Goal: Task Accomplishment & Management: Manage account settings

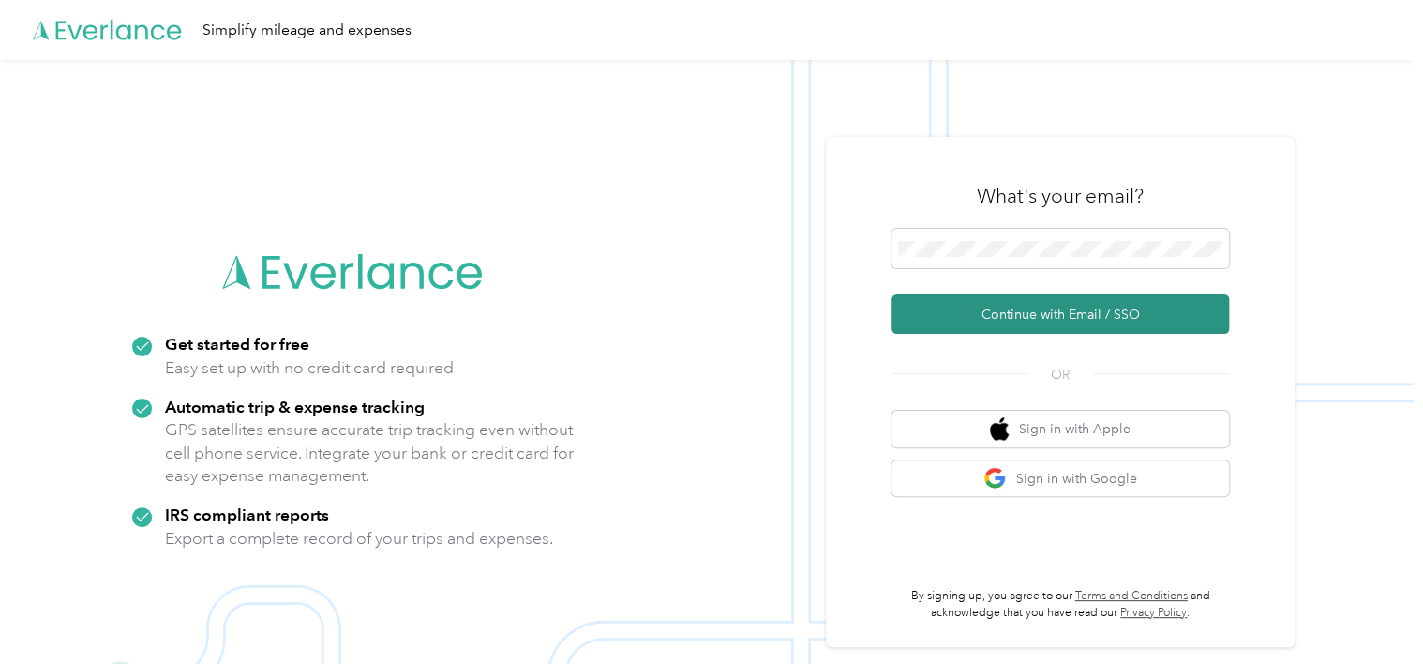
click at [990, 300] on button "Continue with Email / SSO" at bounding box center [1060, 313] width 337 height 39
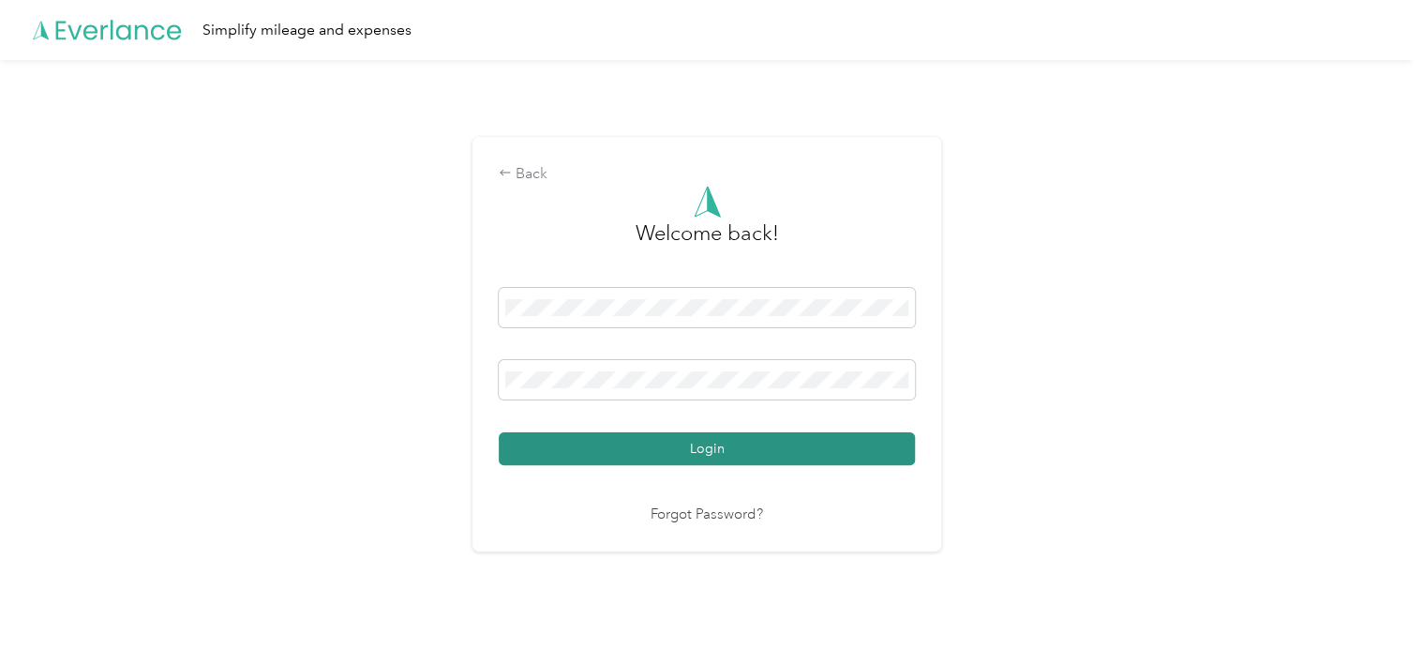
click at [679, 447] on button "Login" at bounding box center [707, 448] width 416 height 33
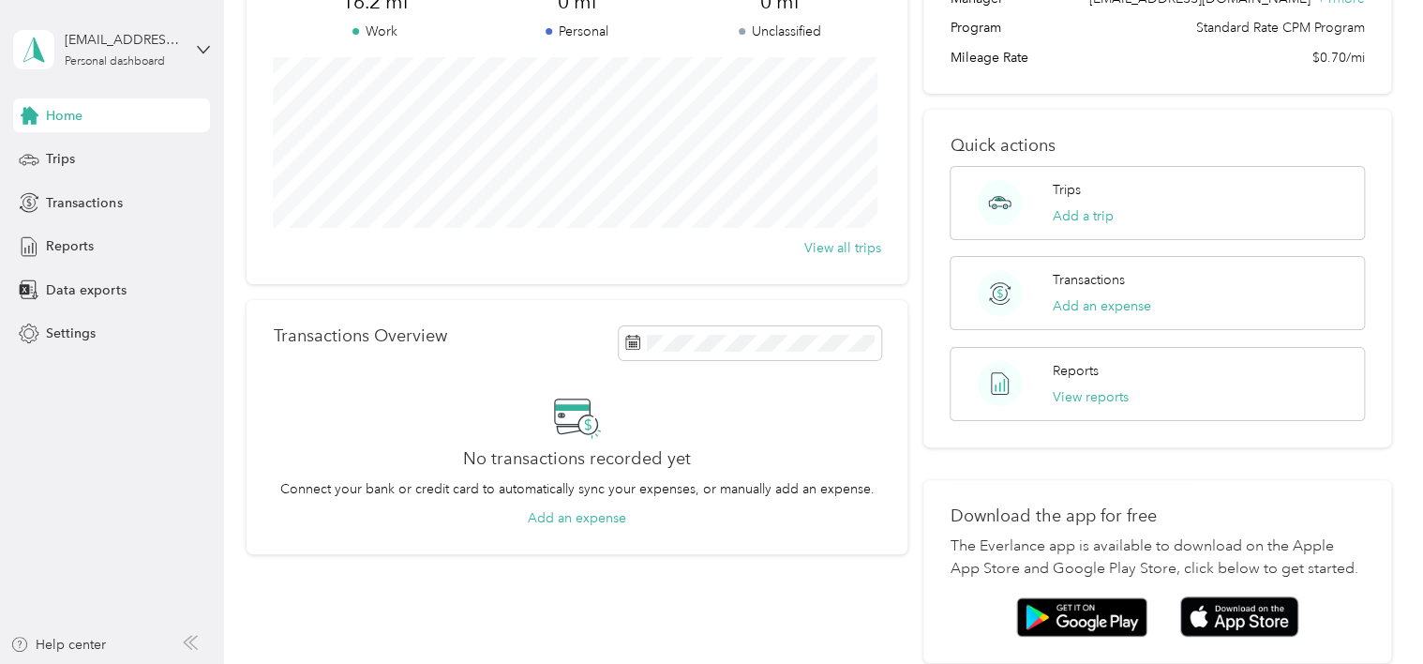
scroll to position [187, 0]
click at [70, 163] on span "Trips" at bounding box center [60, 159] width 29 height 20
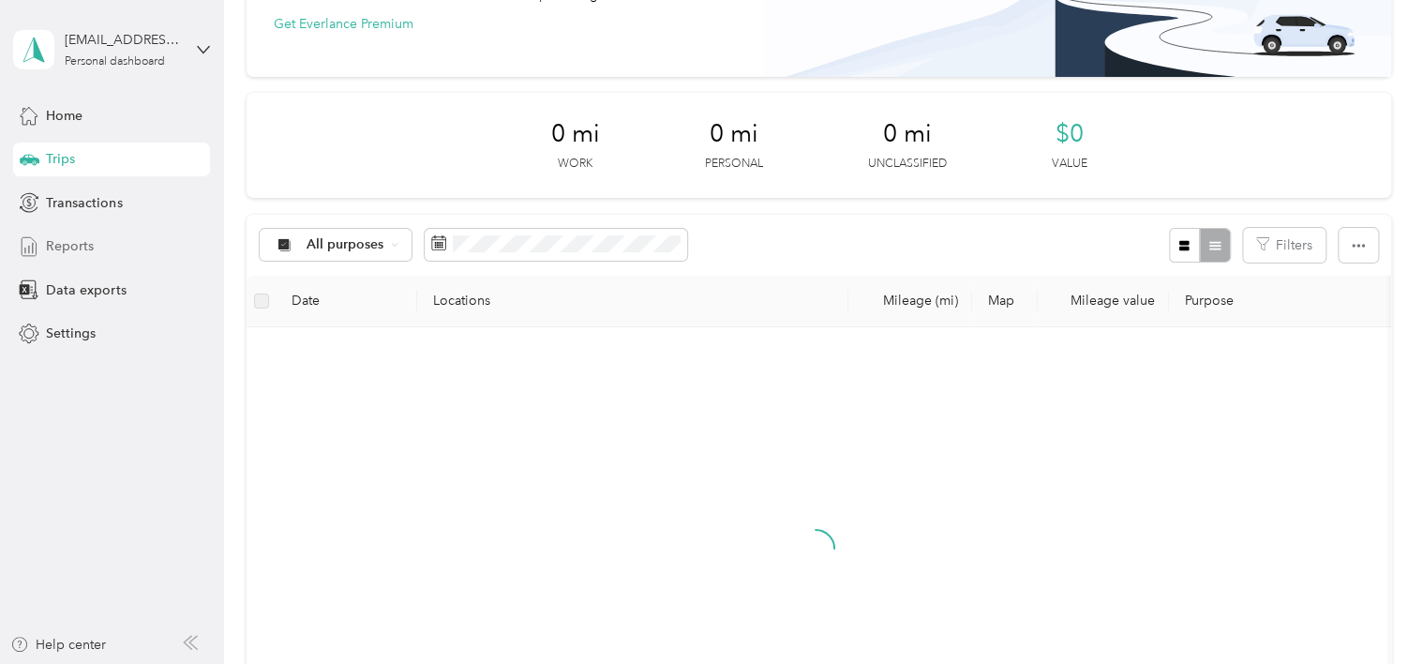
scroll to position [187, 0]
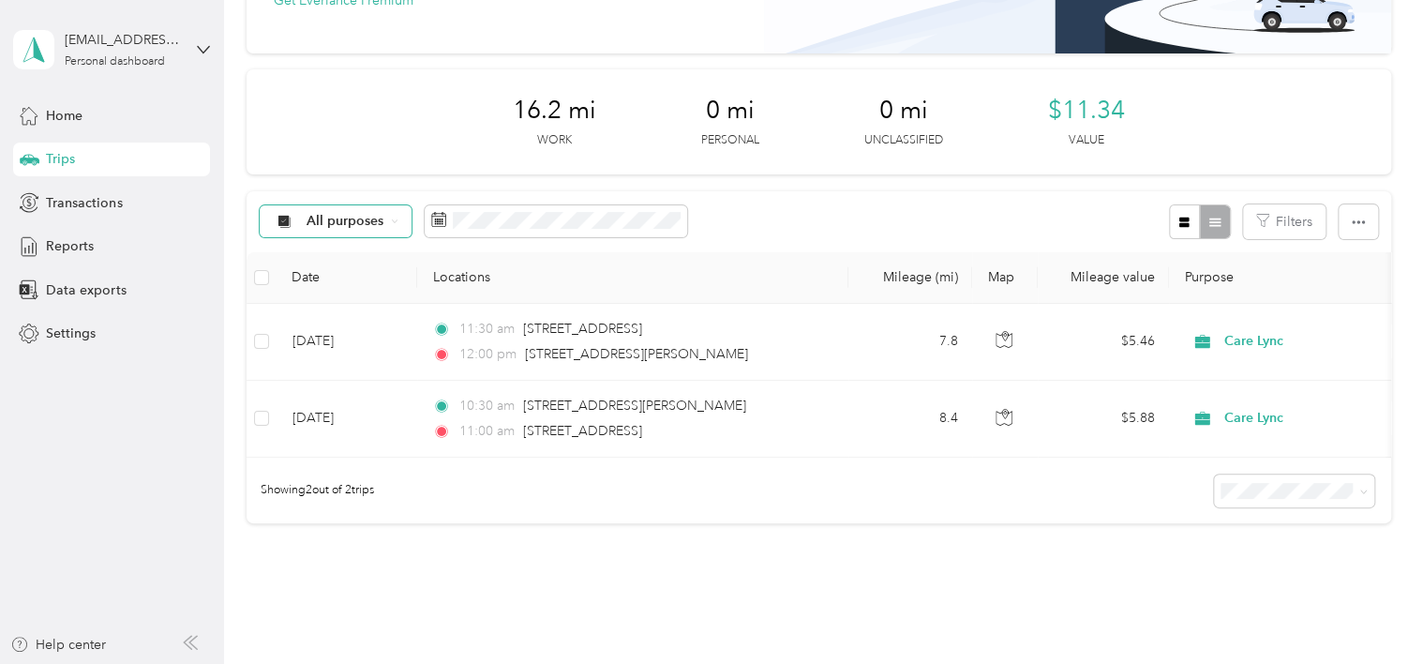
click at [399, 228] on div "All purposes" at bounding box center [336, 221] width 152 height 32
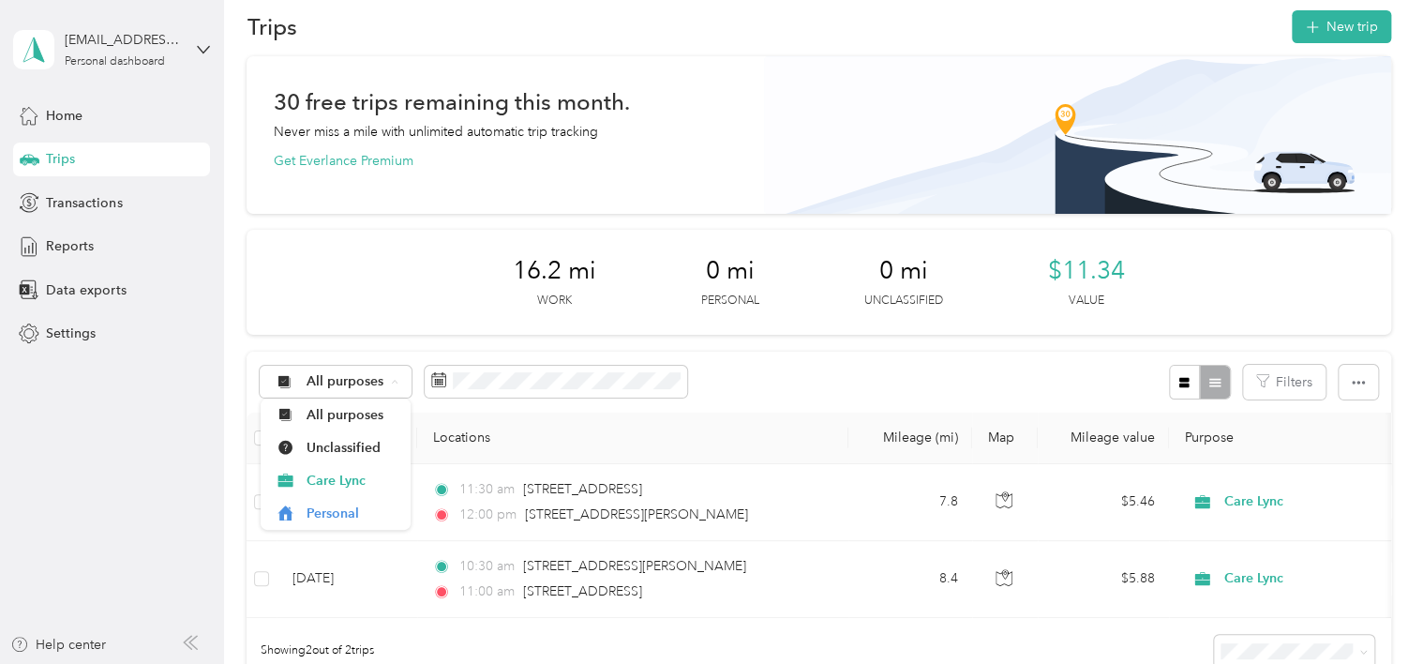
scroll to position [0, 0]
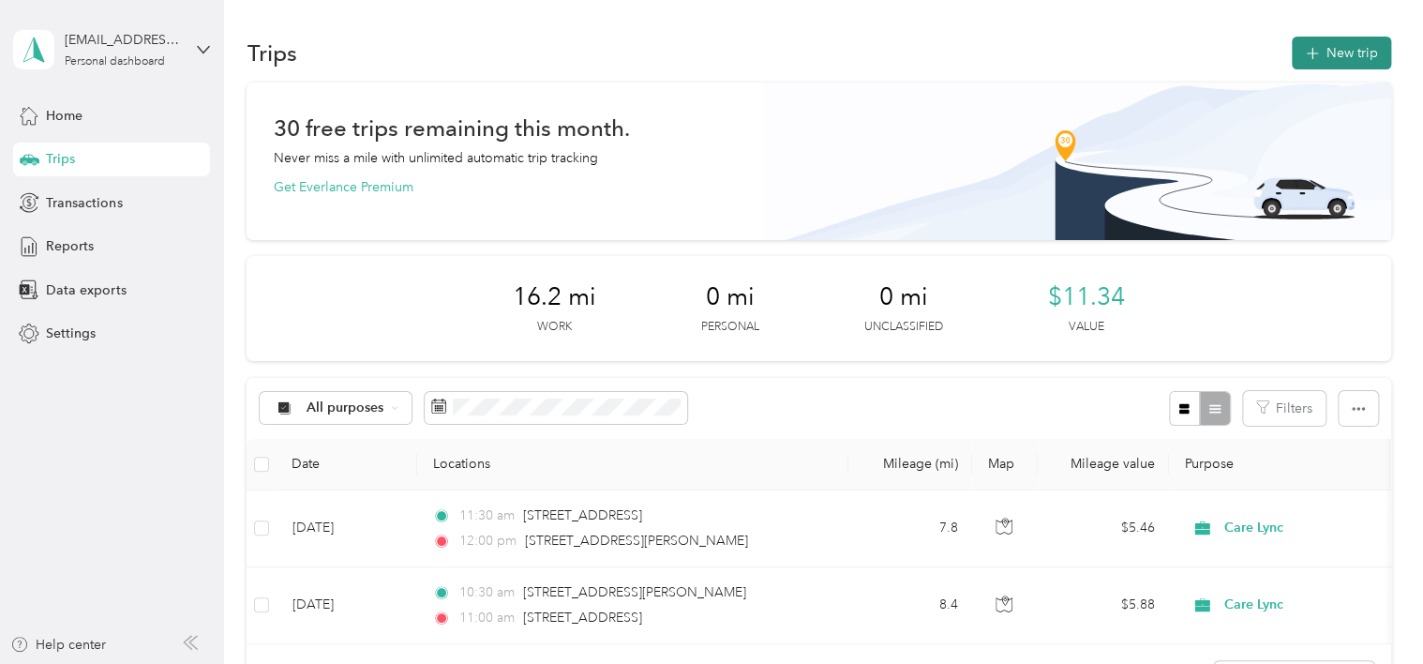
click at [1337, 52] on button "New trip" at bounding box center [1341, 53] width 99 height 33
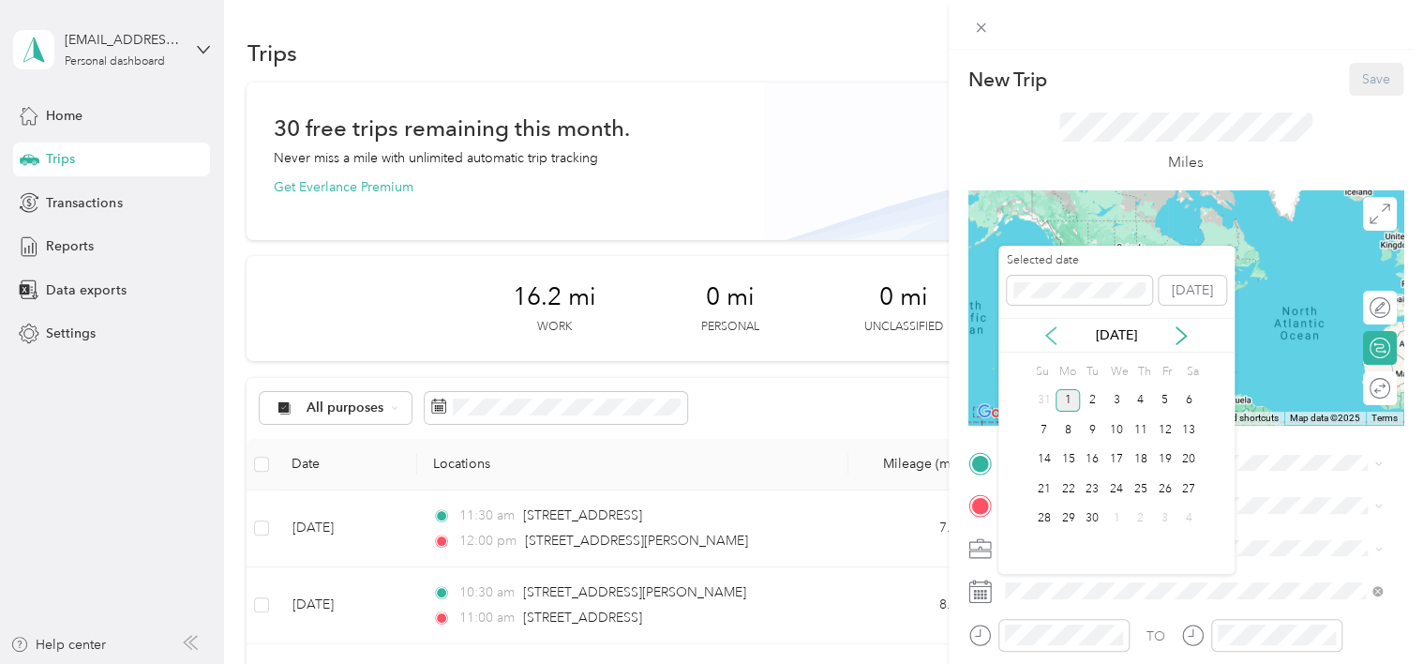
click at [1046, 338] on icon at bounding box center [1051, 335] width 19 height 19
